Goal: Information Seeking & Learning: Learn about a topic

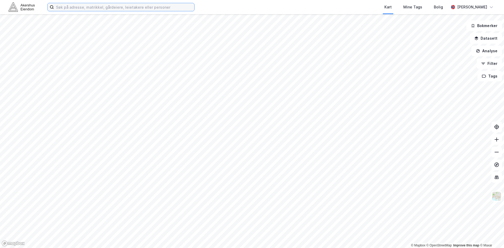
click at [112, 7] on input at bounding box center [124, 7] width 140 height 8
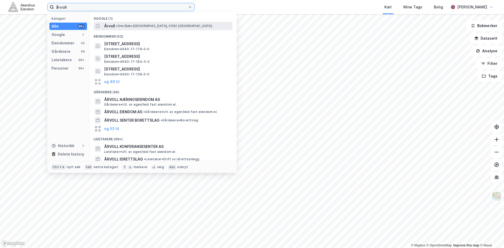
type input "årvoll"
click at [129, 24] on span "• Område • [GEOGRAPHIC_DATA], 0592 [GEOGRAPHIC_DATA]" at bounding box center [164, 26] width 96 height 4
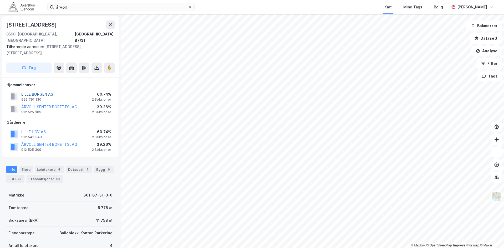
click at [0, 0] on button "LILLE BORGEN AS" at bounding box center [0, 0] width 0 height 0
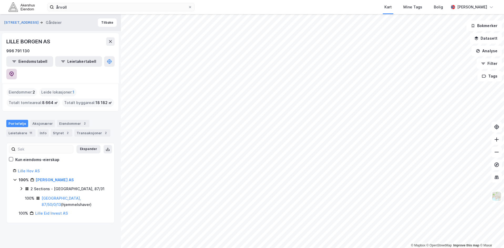
click at [14, 71] on icon at bounding box center [11, 73] width 5 height 5
click at [24, 169] on link "Lille Hov AS" at bounding box center [29, 171] width 22 height 4
